Goal: Task Accomplishment & Management: Use online tool/utility

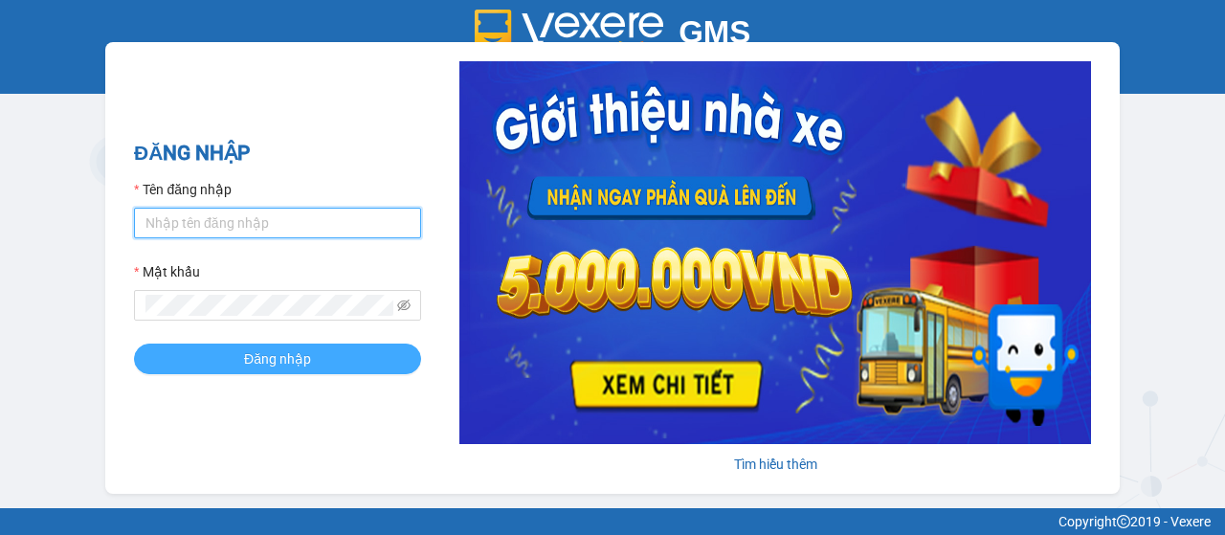
type input "quanly.dalatoi"
click at [242, 353] on button "Đăng nhập" at bounding box center [277, 358] width 287 height 31
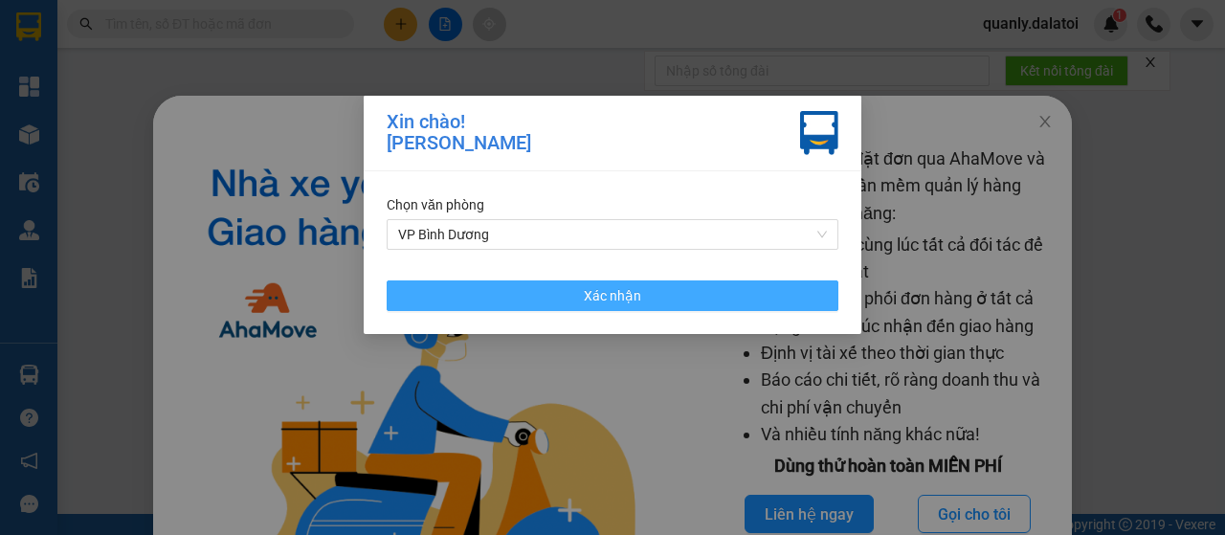
click at [664, 290] on button "Xác nhận" at bounding box center [613, 295] width 452 height 31
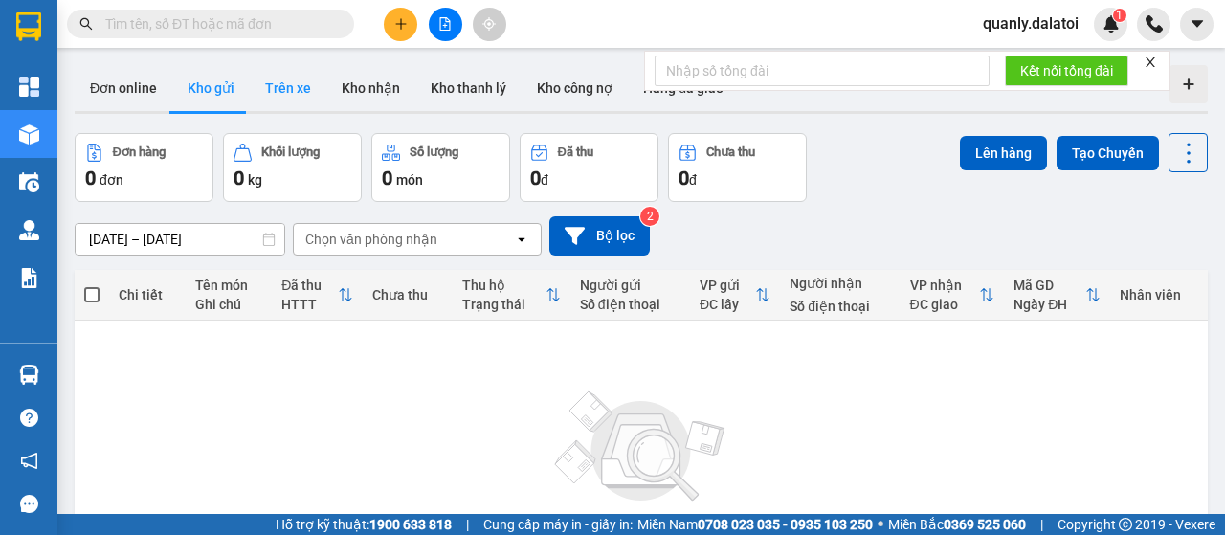
click at [280, 108] on button "Trên xe" at bounding box center [288, 88] width 77 height 46
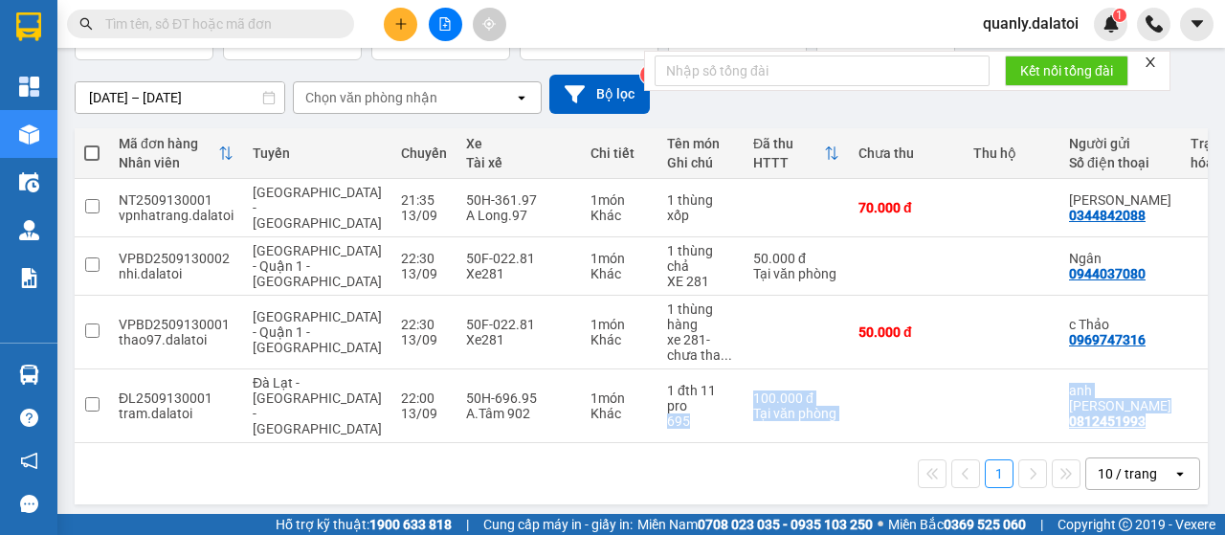
drag, startPoint x: 612, startPoint y: 428, endPoint x: 752, endPoint y: 442, distance: 140.4
click at [752, 442] on div "Mã đơn hàng Nhân viên Tuyến Chuyến Xe Tài xế Chi tiết Tên món Ghi chú Đã thu HT…" at bounding box center [641, 316] width 1133 height 376
click at [756, 426] on td "100.000 đ Tại văn phòng" at bounding box center [795, 406] width 105 height 74
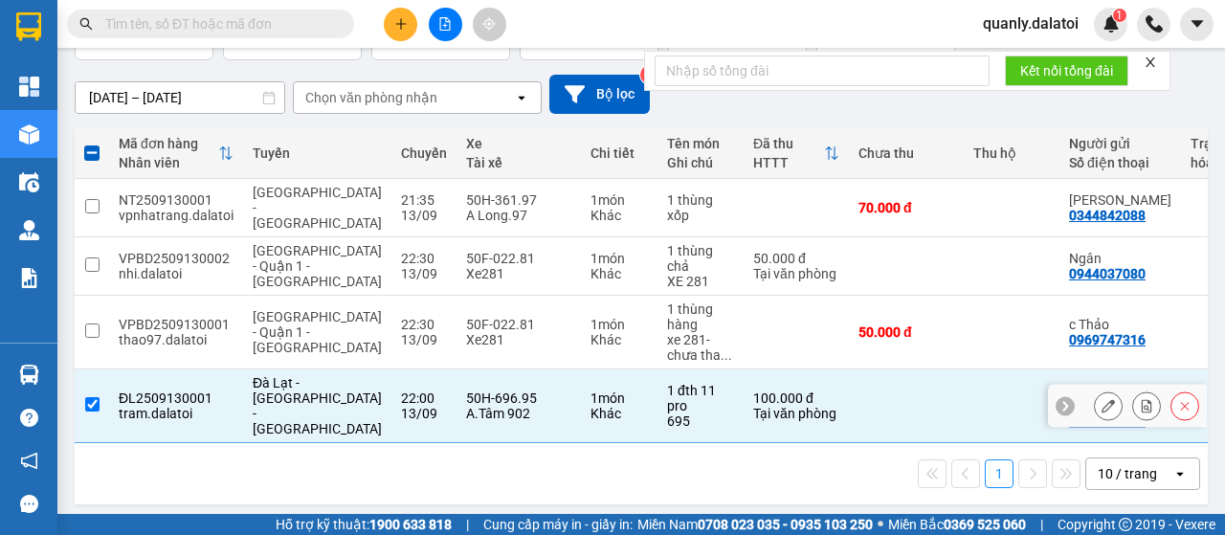
click at [90, 397] on input "checkbox" at bounding box center [92, 404] width 14 height 14
checkbox input "false"
